Goal: Navigation & Orientation: Find specific page/section

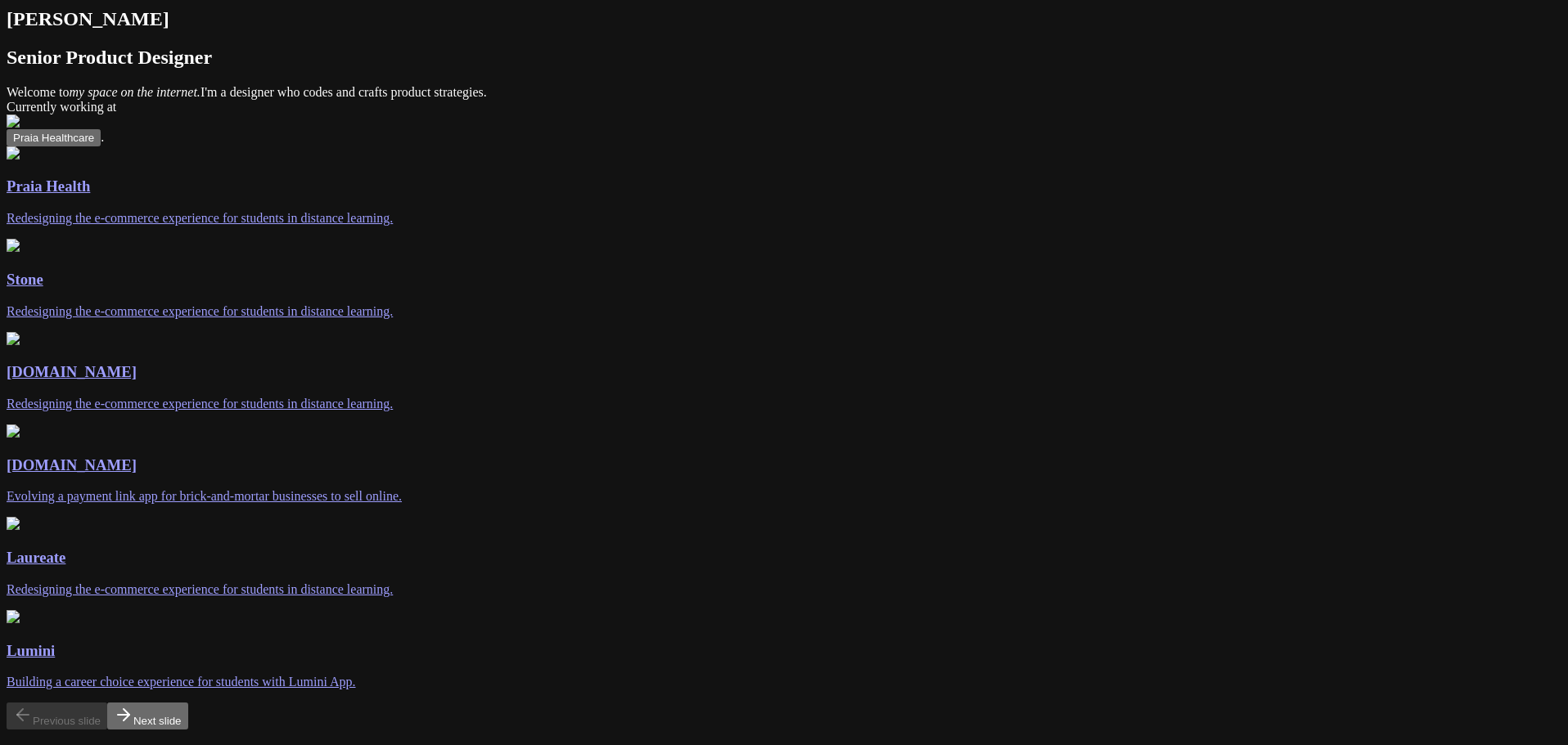
scroll to position [22, 0]
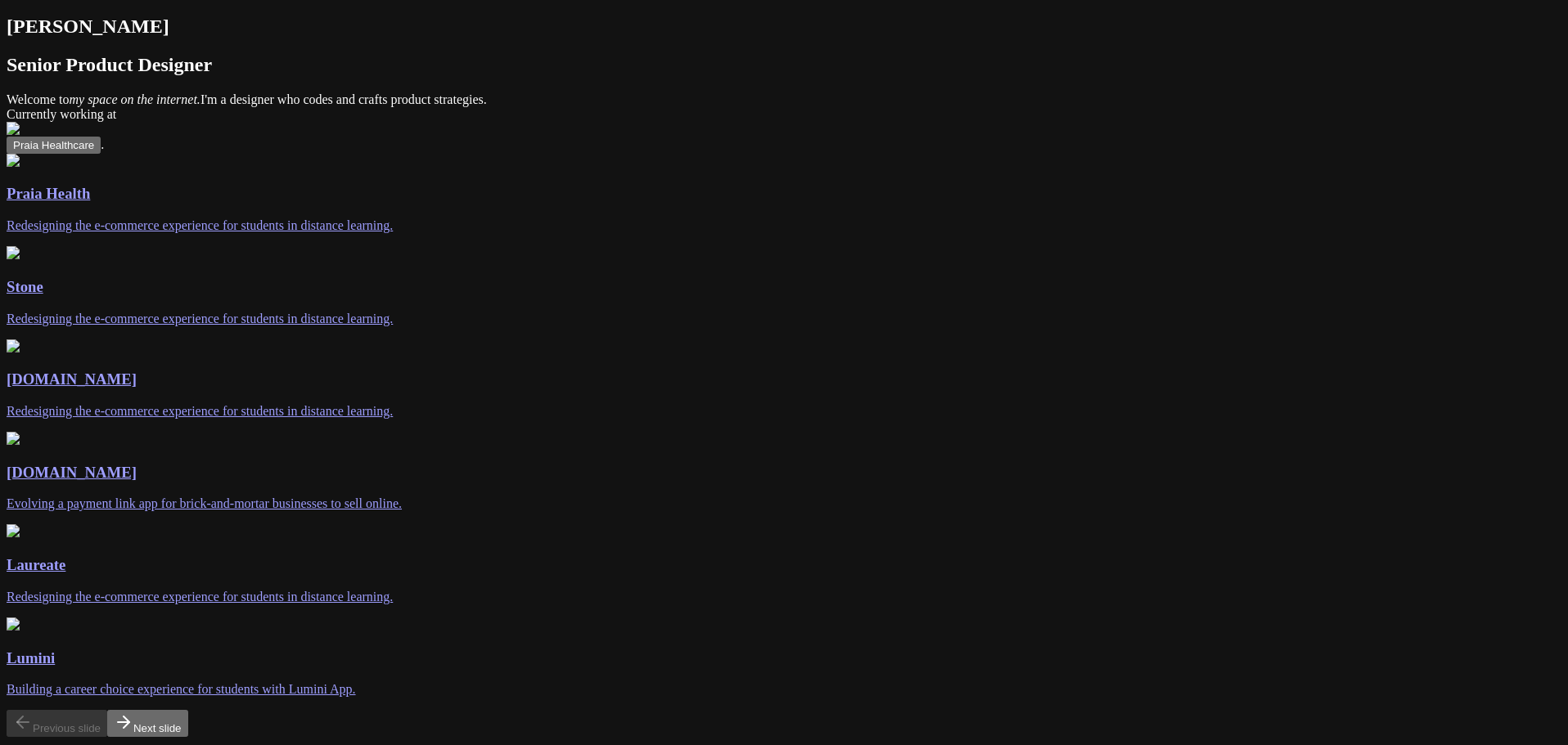
click at [20, 260] on img at bounding box center [13, 253] width 13 height 13
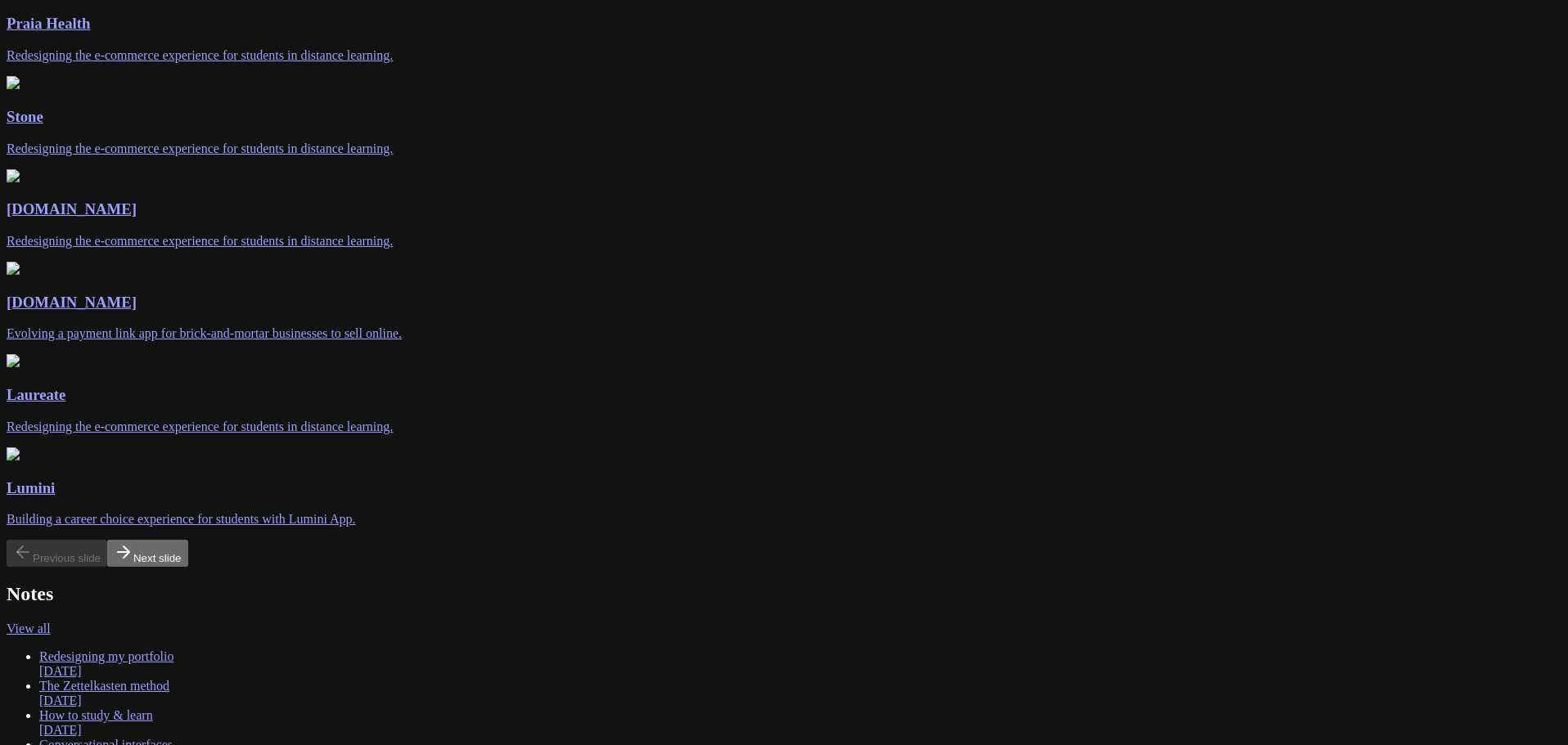
scroll to position [0, 0]
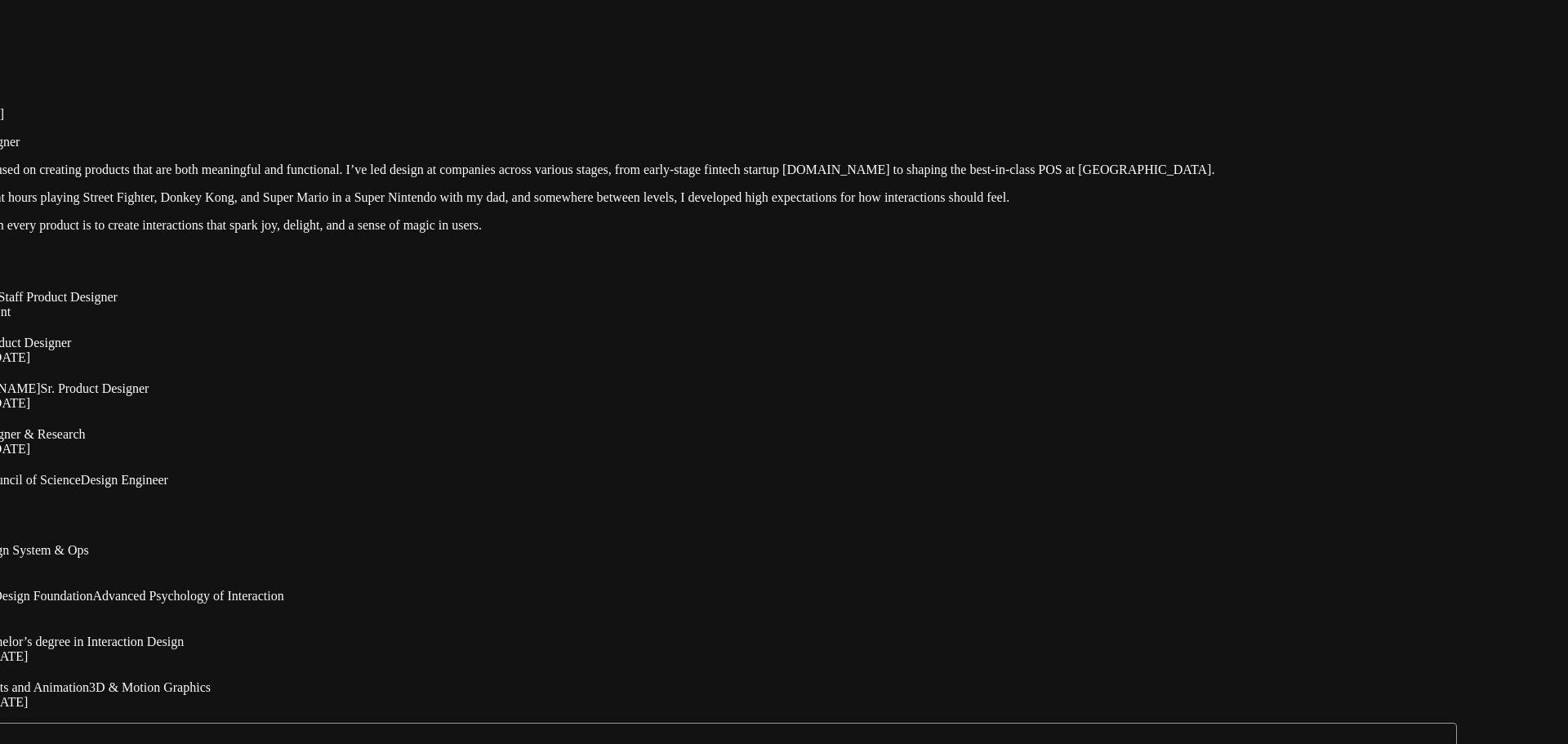
drag, startPoint x: 1426, startPoint y: 54, endPoint x: 1287, endPoint y: 122, distance: 154.7
click at [1287, 64] on div at bounding box center [678, 64] width 1556 height 0
